Goal: Information Seeking & Learning: Learn about a topic

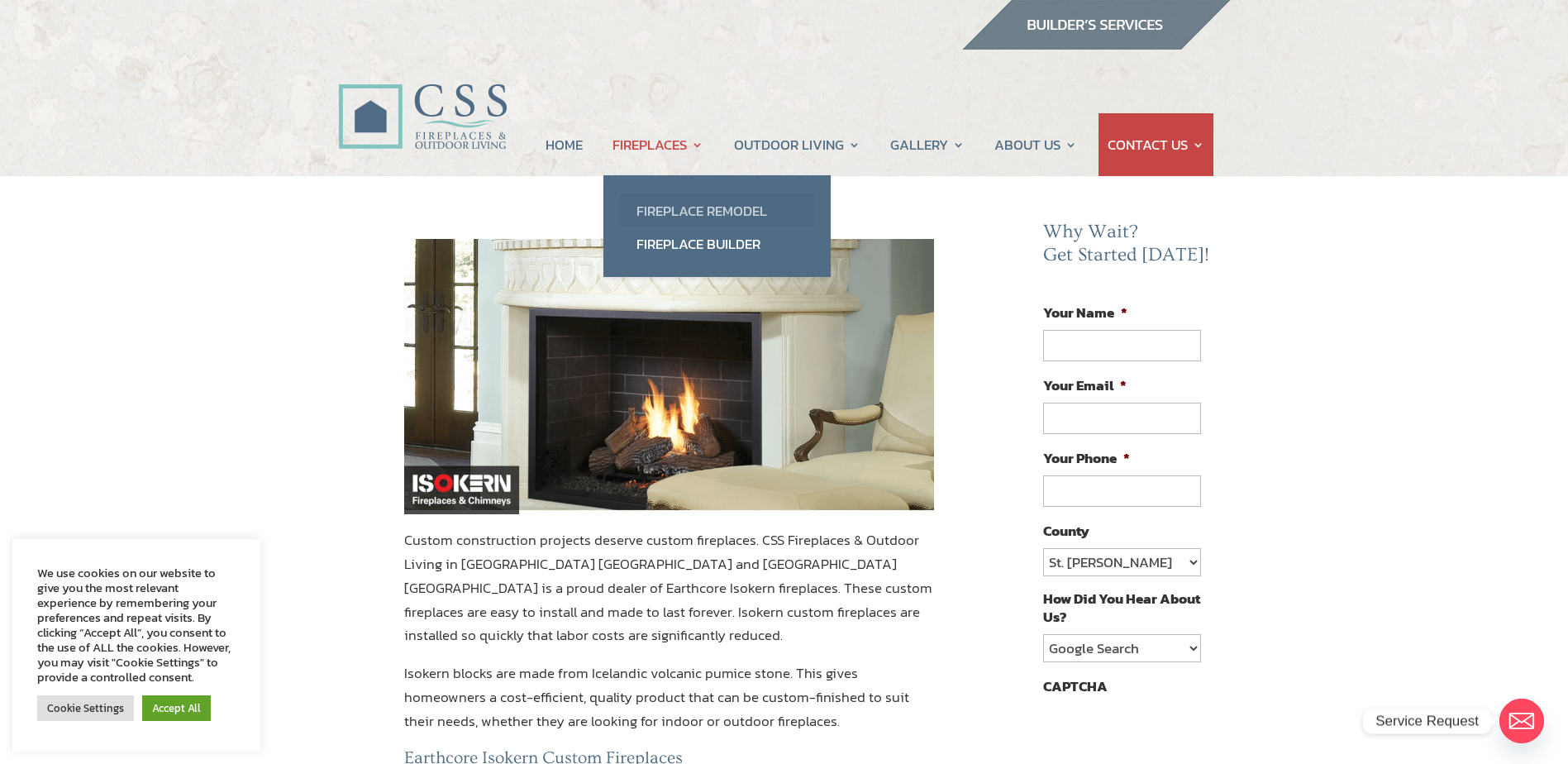
click at [666, 207] on link "Fireplace Remodel" at bounding box center [717, 211] width 194 height 33
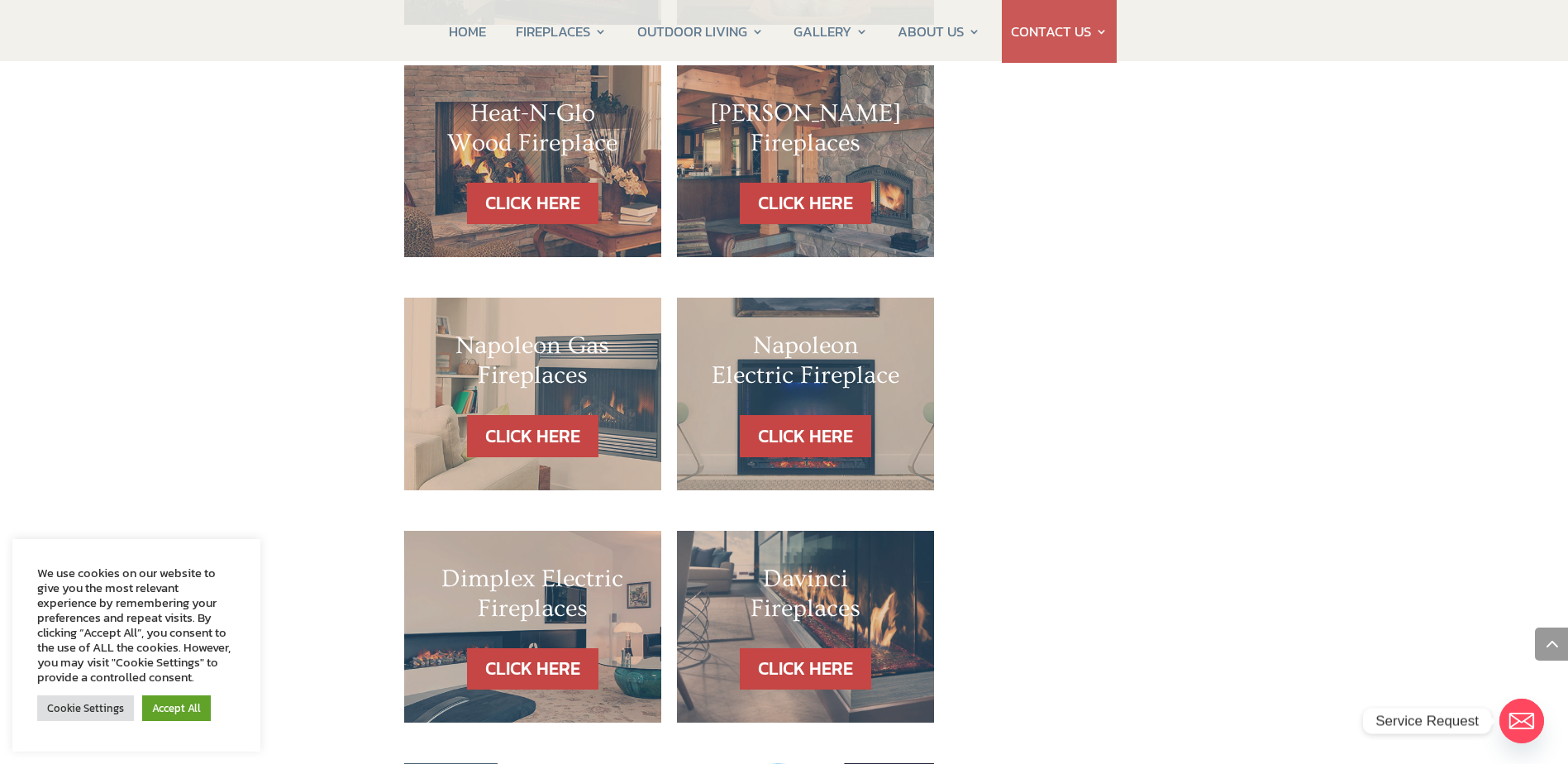
scroll to position [1488, 0]
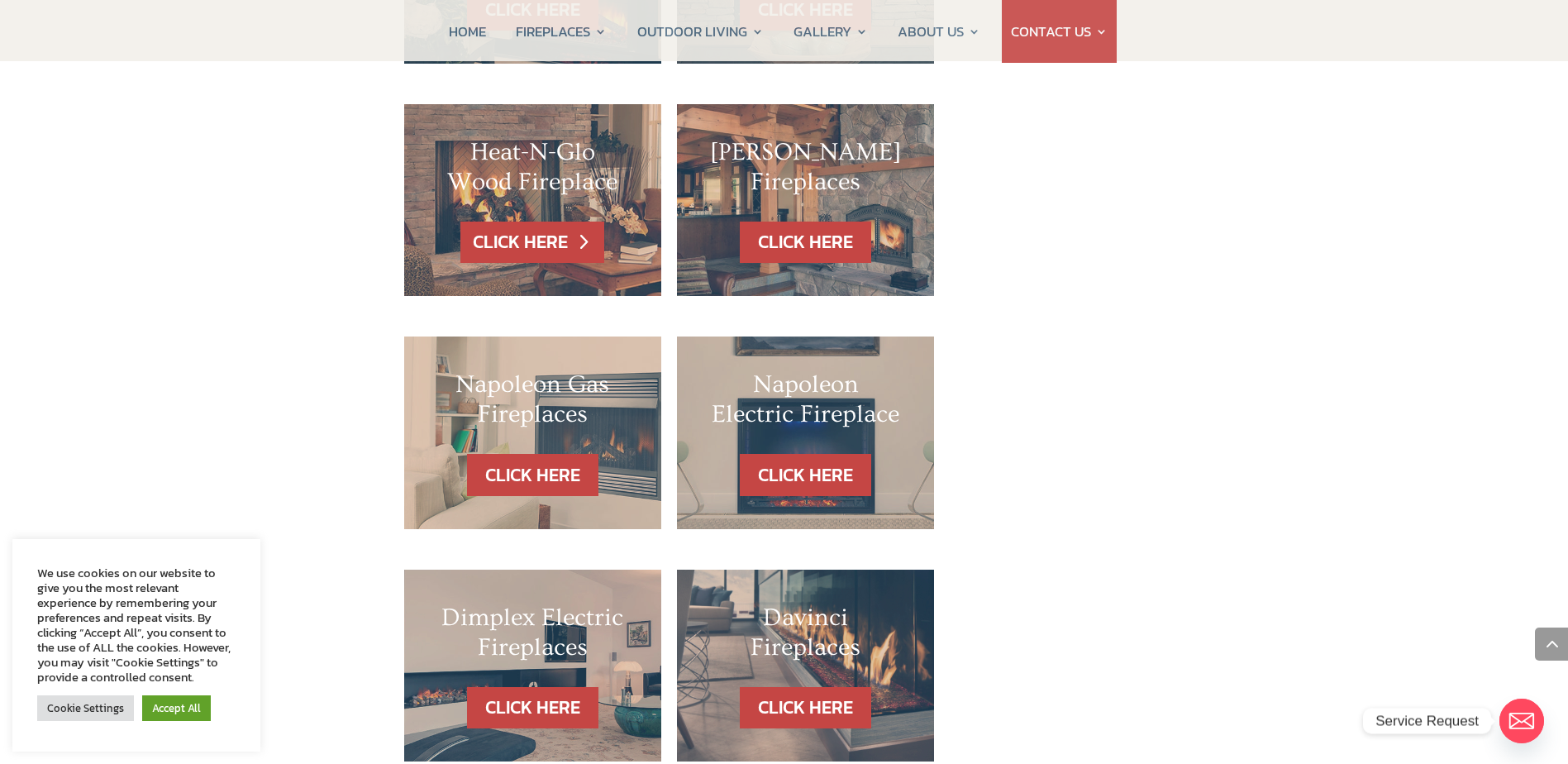
click at [535, 222] on link "CLICK HERE" at bounding box center [533, 243] width 144 height 42
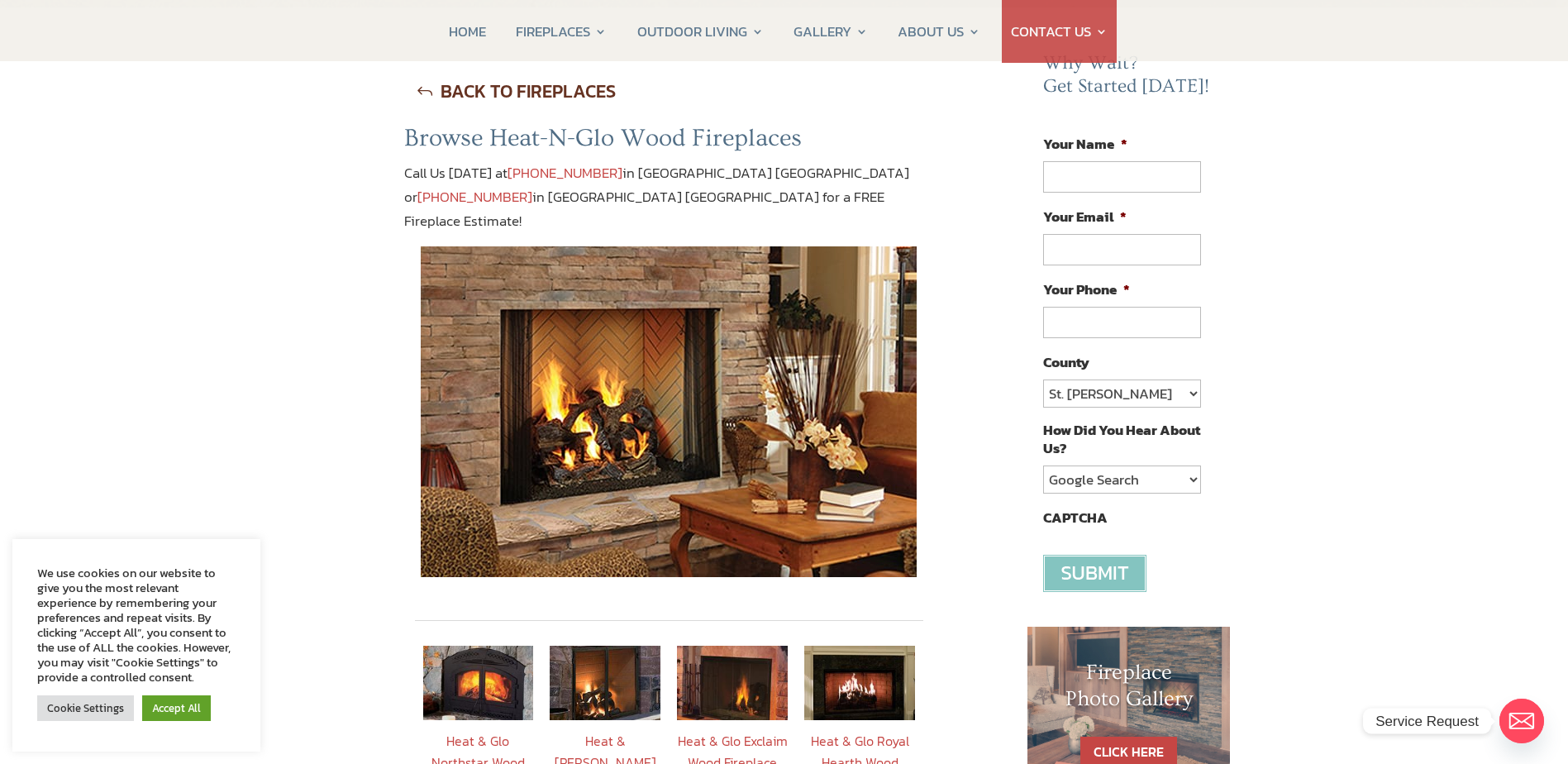
scroll to position [331, 0]
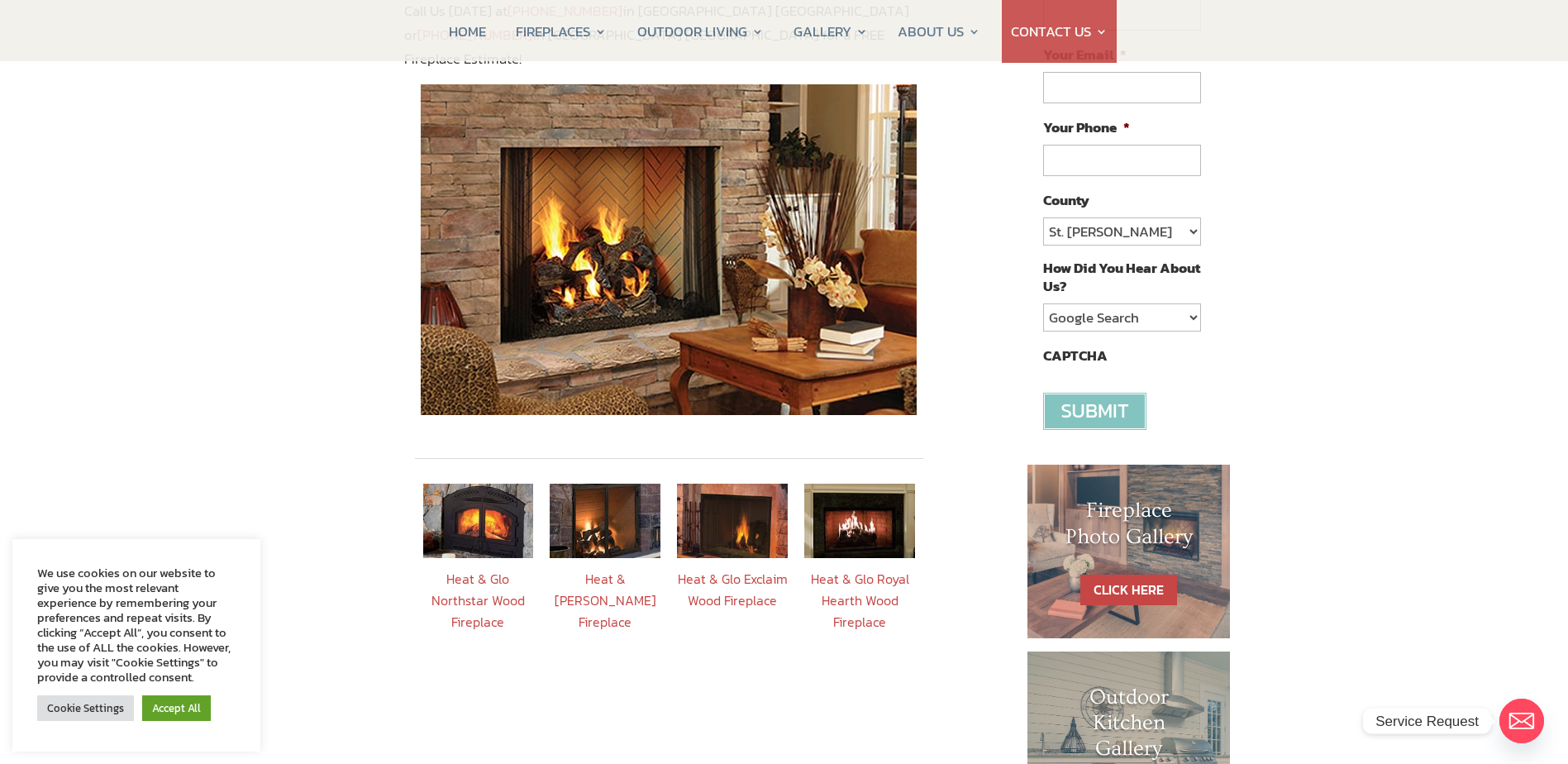
click at [599, 577] on link "Heat & [PERSON_NAME] Fireplace" at bounding box center [606, 600] width 102 height 63
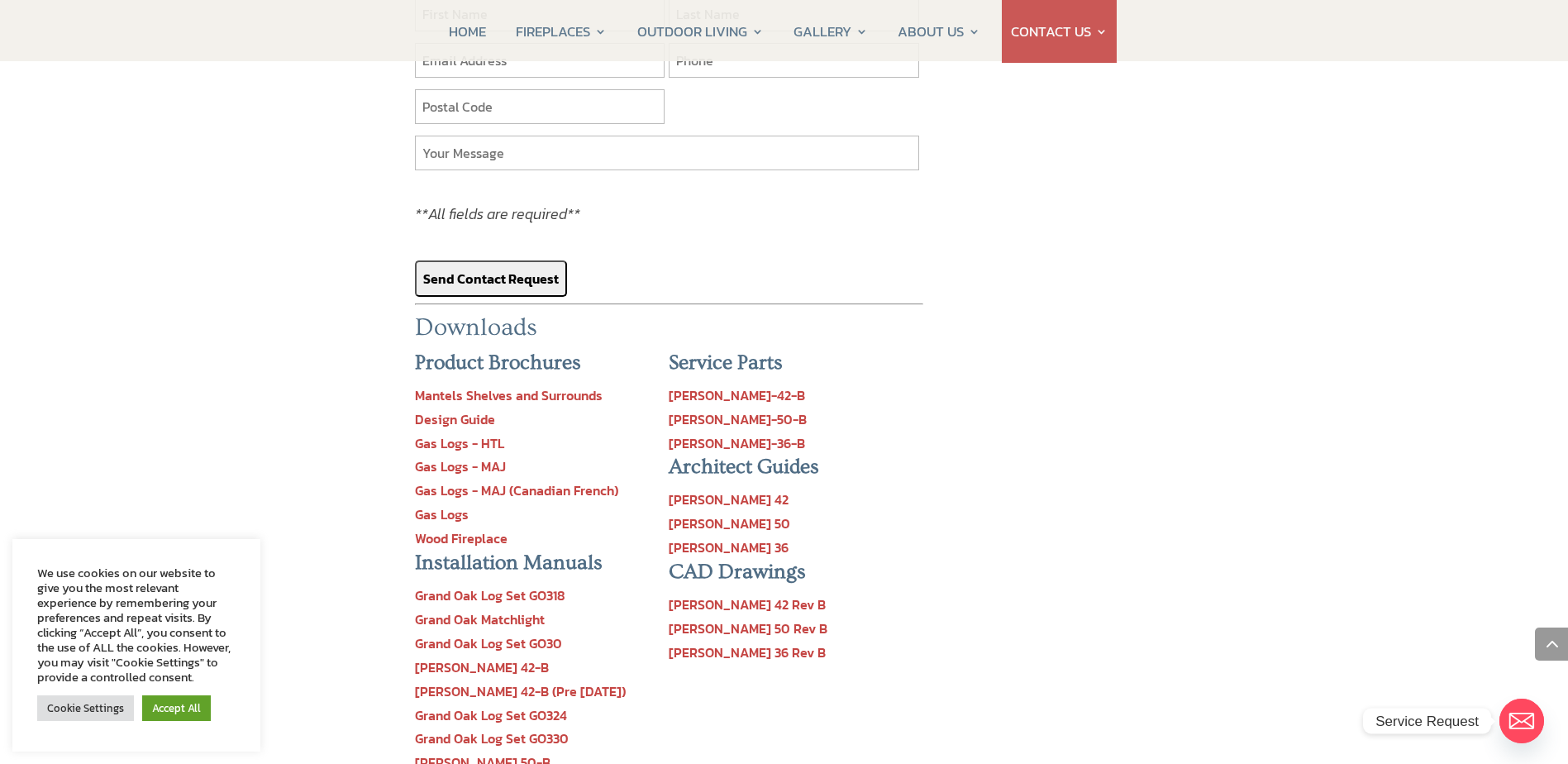
scroll to position [1488, 0]
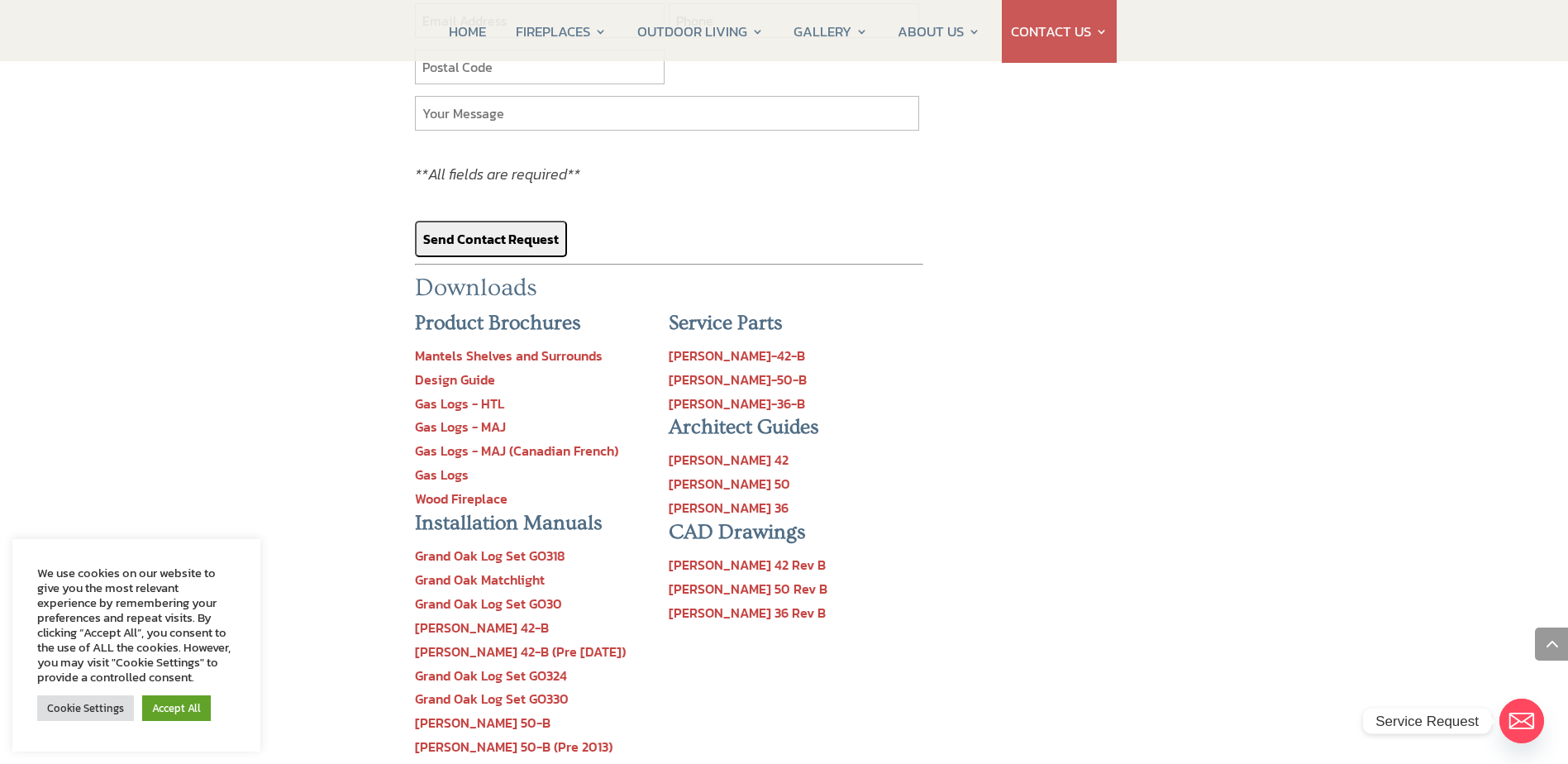
click at [689, 497] on link "[PERSON_NAME] 36" at bounding box center [728, 507] width 120 height 20
drag, startPoint x: 262, startPoint y: 230, endPoint x: 242, endPoint y: 271, distance: 45.6
click at [242, 271] on div "BACK TO FIREPLACES Browse Heat-N-Glo Wood Fireplaces Call Us [DATE] at [PHONE_N…" at bounding box center [784, 350] width 1568 height 3324
